Goal: Book appointment/travel/reservation

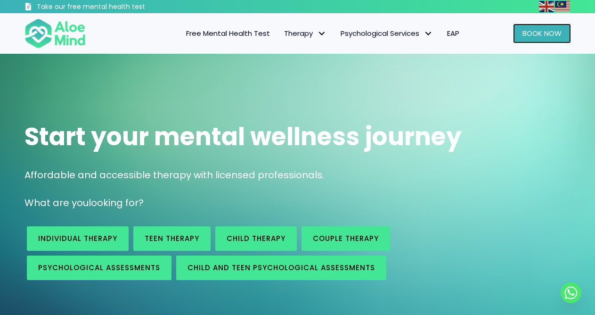
click at [520, 41] on link "Book Now" at bounding box center [542, 34] width 58 height 20
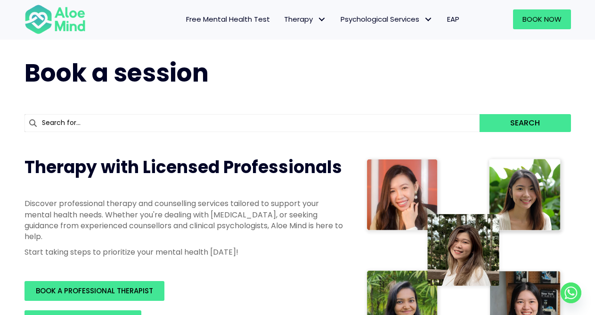
scroll to position [14, 0]
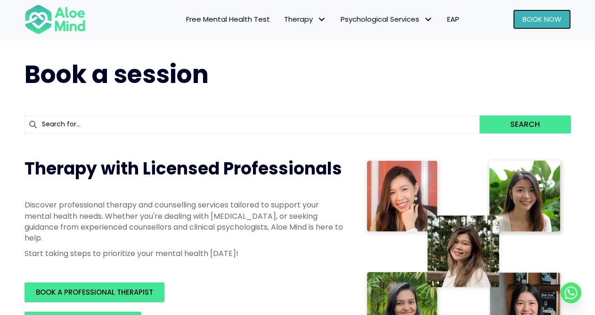
click at [530, 20] on span "Book Now" at bounding box center [541, 19] width 39 height 10
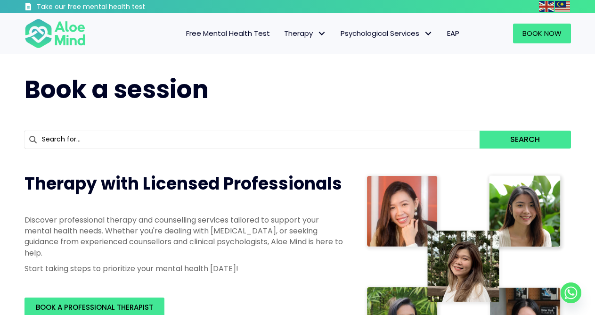
click at [278, 136] on input "text" at bounding box center [251, 139] width 455 height 18
type input "ye"
type input "yen Li"
type input "yen"
type input "yen li"
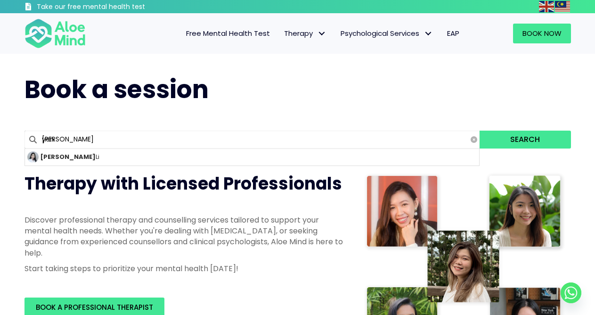
type input "yen l"
click at [246, 154] on div "[PERSON_NAME]" at bounding box center [252, 156] width 455 height 17
type input "[PERSON_NAME]"
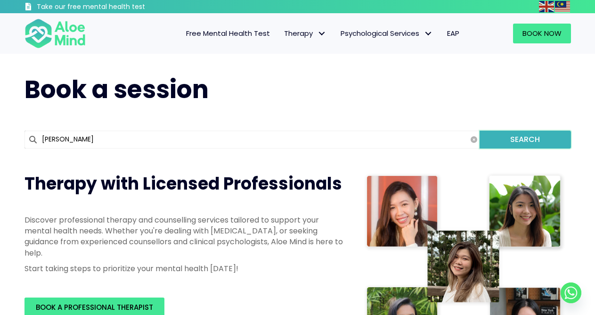
click at [515, 143] on button "Search" at bounding box center [524, 139] width 91 height 18
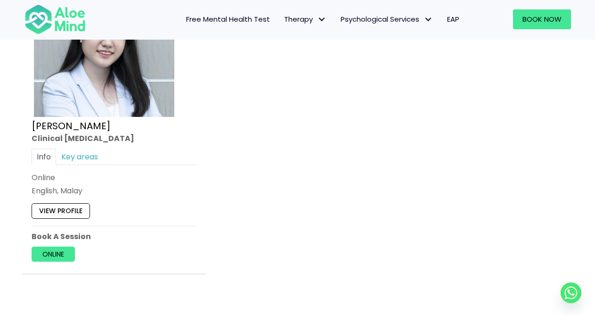
scroll to position [594, 0]
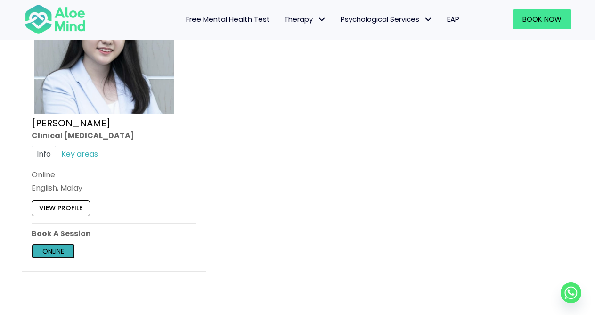
click at [47, 255] on link "Online" at bounding box center [53, 251] width 43 height 15
